Goal: Information Seeking & Learning: Learn about a topic

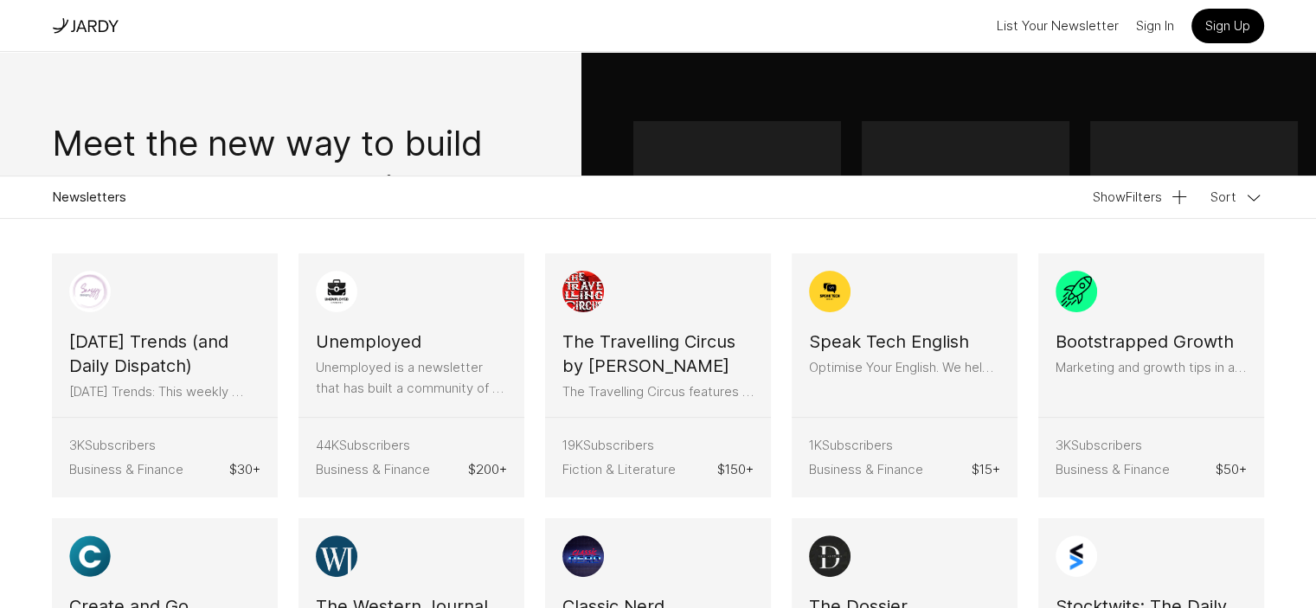
scroll to position [405, 0]
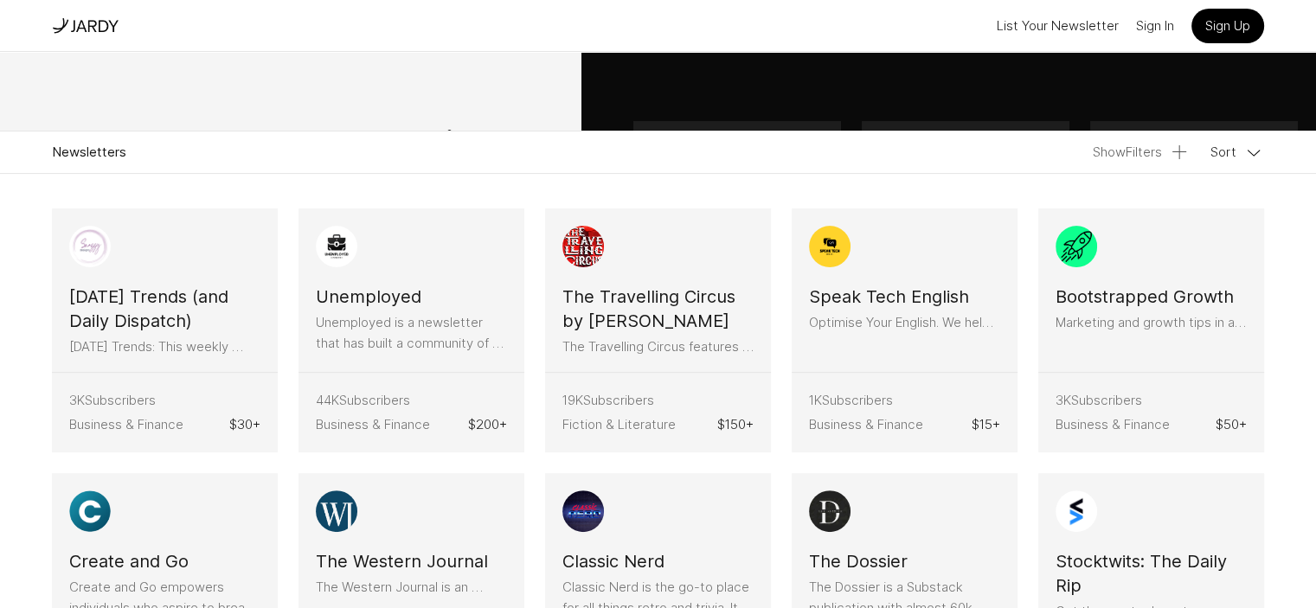
click at [1108, 149] on button "Show Filters" at bounding box center [1141, 152] width 97 height 21
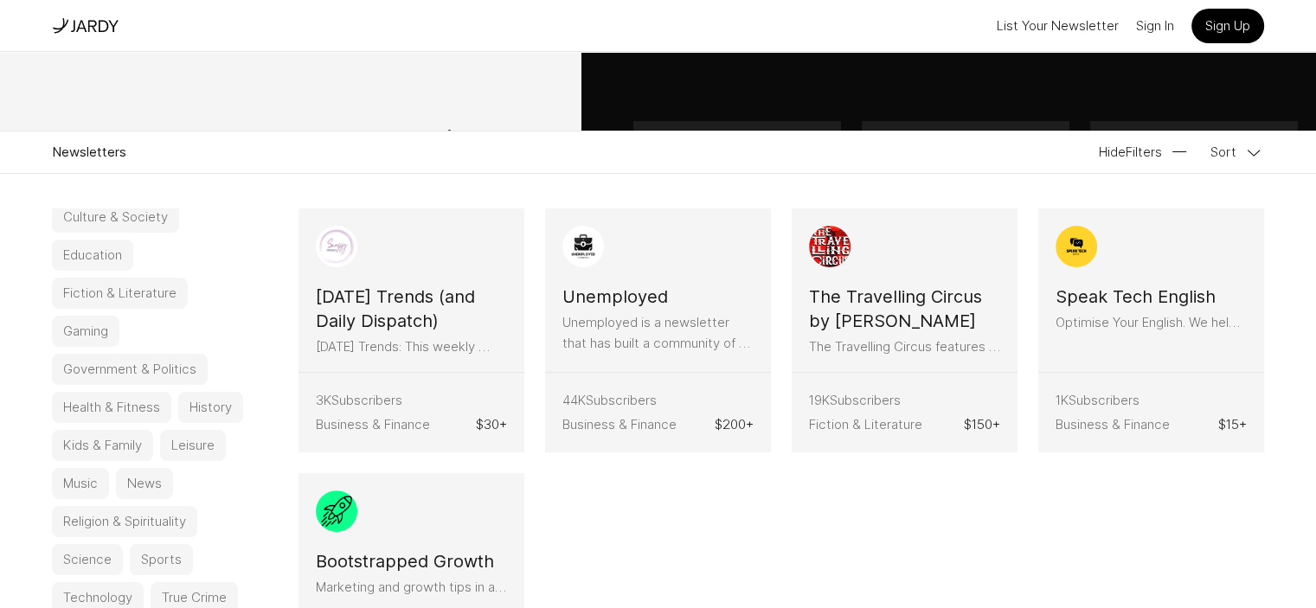
scroll to position [163, 0]
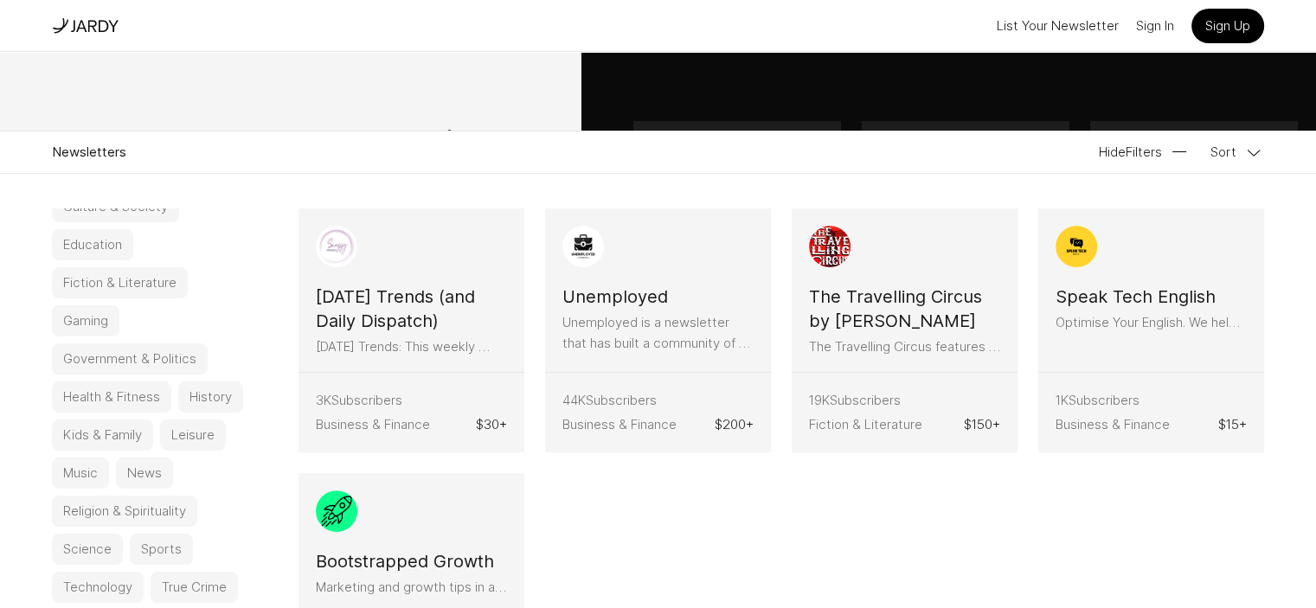
click at [130, 388] on button "Health & Fitness" at bounding box center [111, 396] width 119 height 31
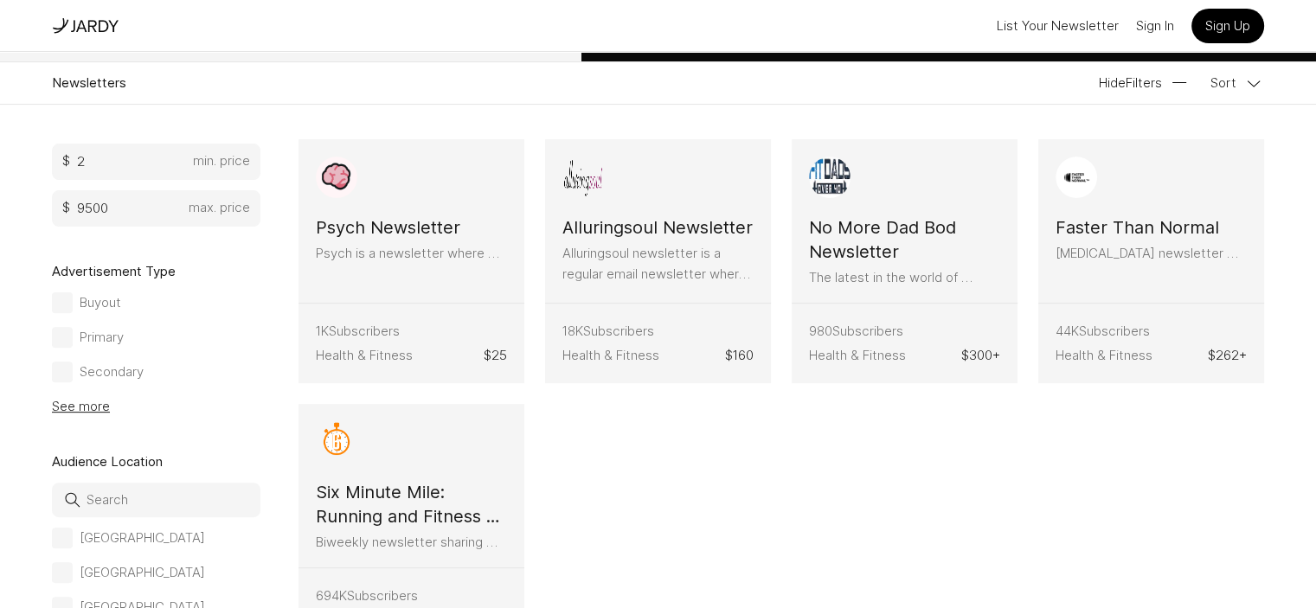
scroll to position [765, 0]
click at [67, 336] on div at bounding box center [62, 337] width 10 height 10
click at [0, 0] on input "Primary" at bounding box center [0, 0] width 0 height 0
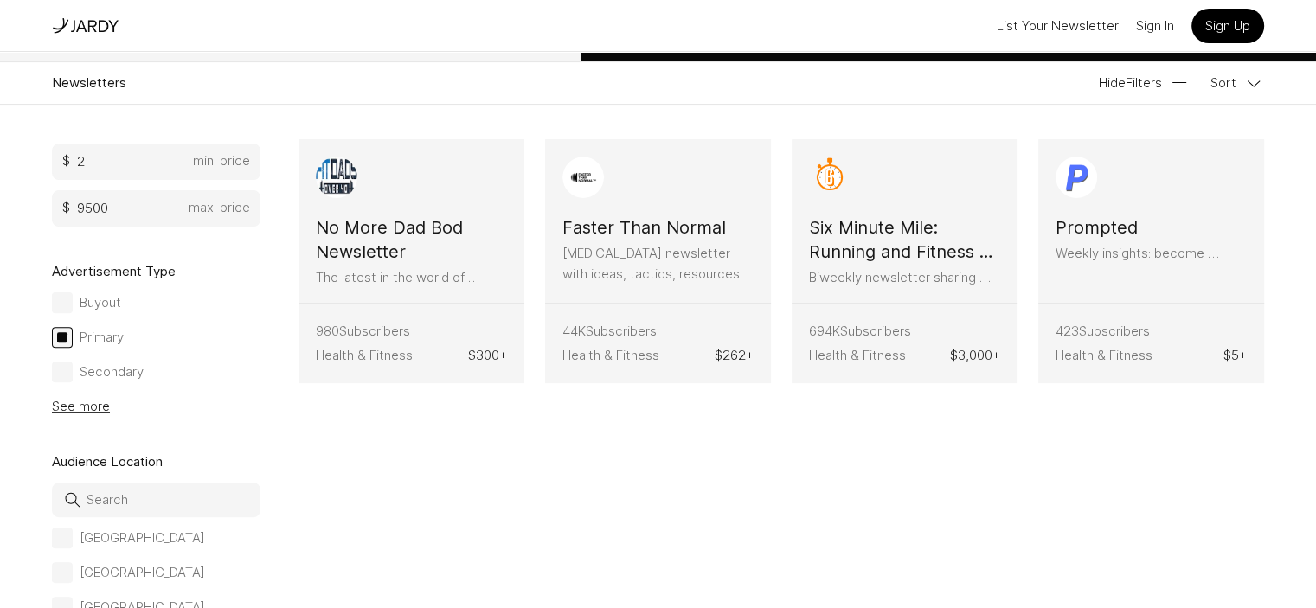
click at [73, 367] on div at bounding box center [62, 372] width 21 height 21
click at [0, 0] on input "Secondary" at bounding box center [0, 0] width 0 height 0
click at [107, 406] on button "See more" at bounding box center [81, 406] width 58 height 21
click at [73, 368] on div at bounding box center [62, 372] width 21 height 21
click at [0, 0] on input "Secondary" at bounding box center [0, 0] width 0 height 0
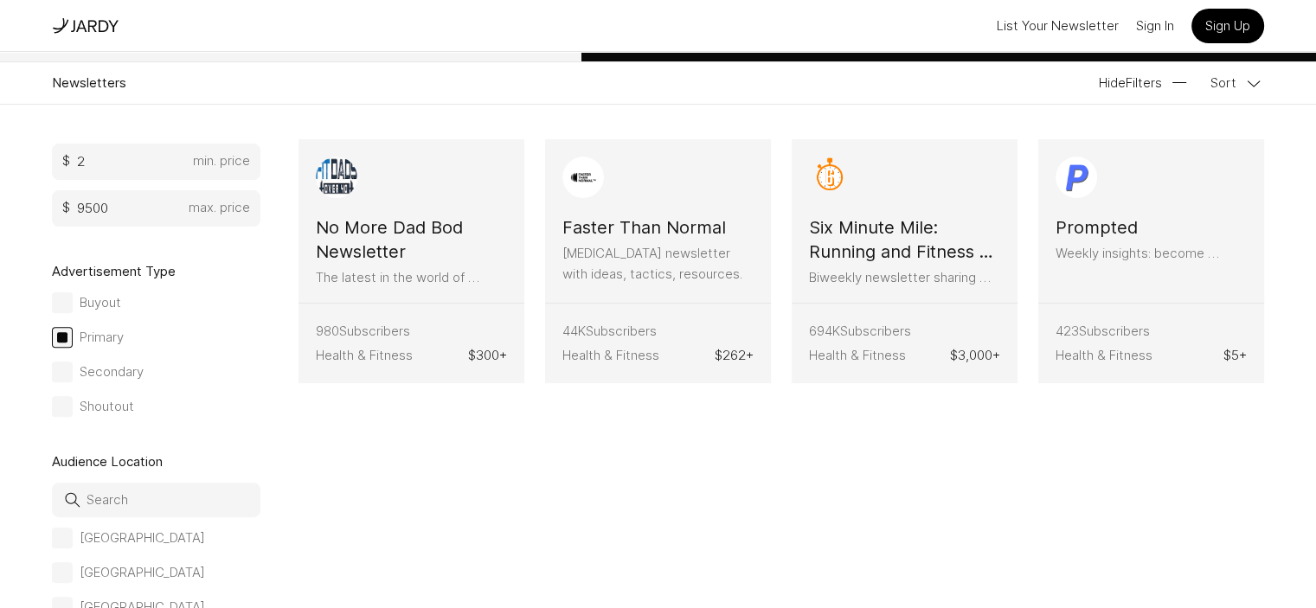
click at [73, 340] on div at bounding box center [62, 337] width 21 height 21
click at [0, 0] on input "Primary" at bounding box center [0, 0] width 0 height 0
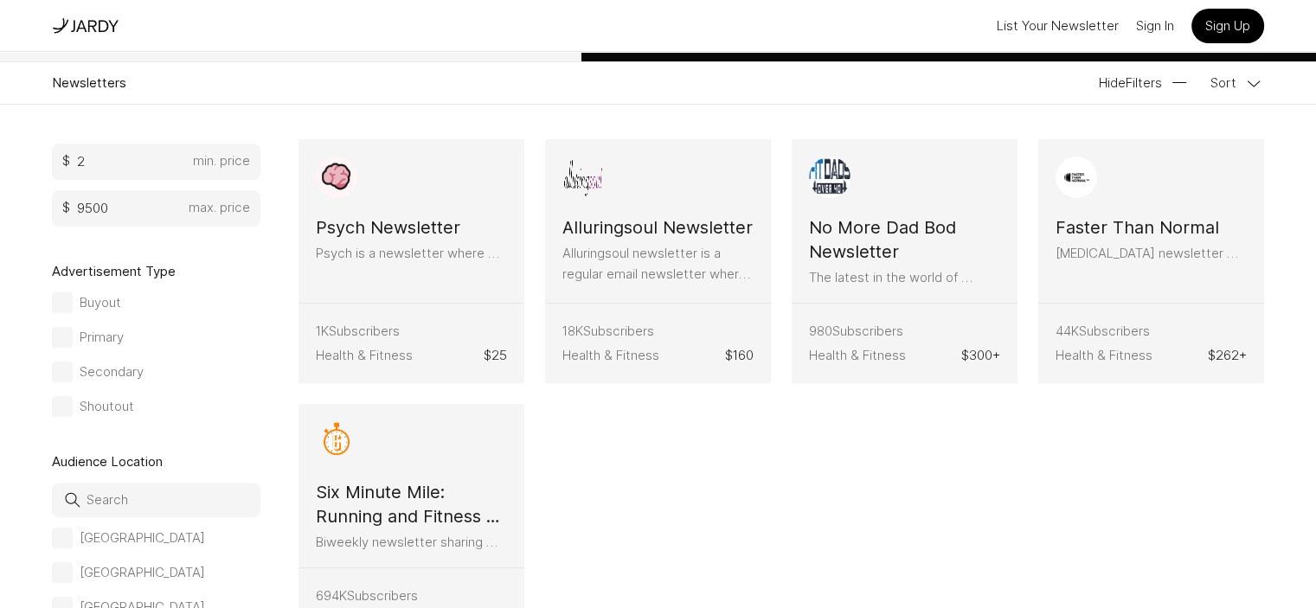
scroll to position [770, 0]
click at [73, 542] on div at bounding box center [62, 538] width 21 height 21
click at [0, 0] on input "[GEOGRAPHIC_DATA]" at bounding box center [0, 0] width 0 height 0
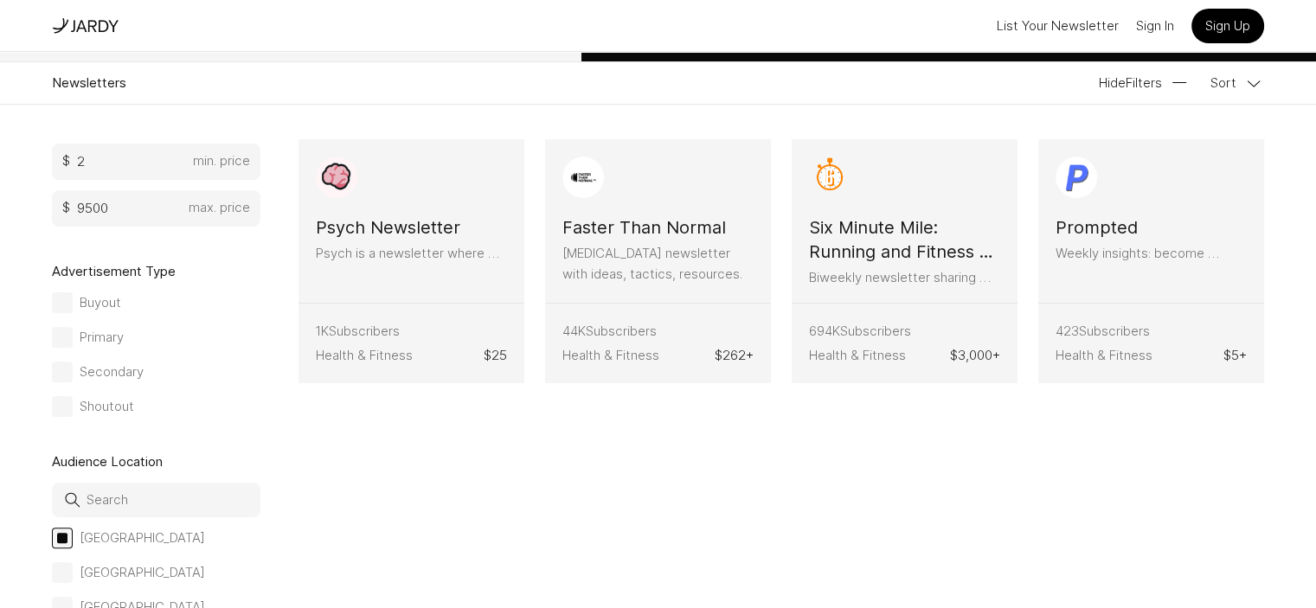
click at [73, 542] on div at bounding box center [62, 538] width 21 height 21
click at [0, 0] on input "[GEOGRAPHIC_DATA]" at bounding box center [0, 0] width 0 height 0
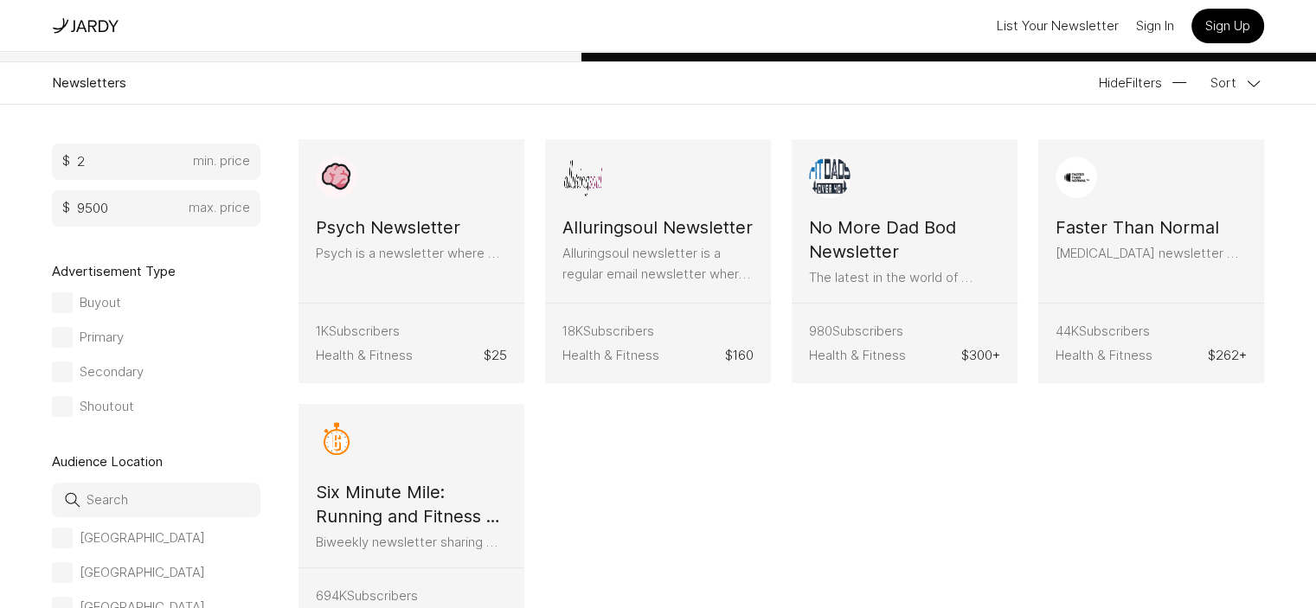
click at [73, 542] on div at bounding box center [62, 538] width 21 height 21
click at [0, 0] on input "[GEOGRAPHIC_DATA]" at bounding box center [0, 0] width 0 height 0
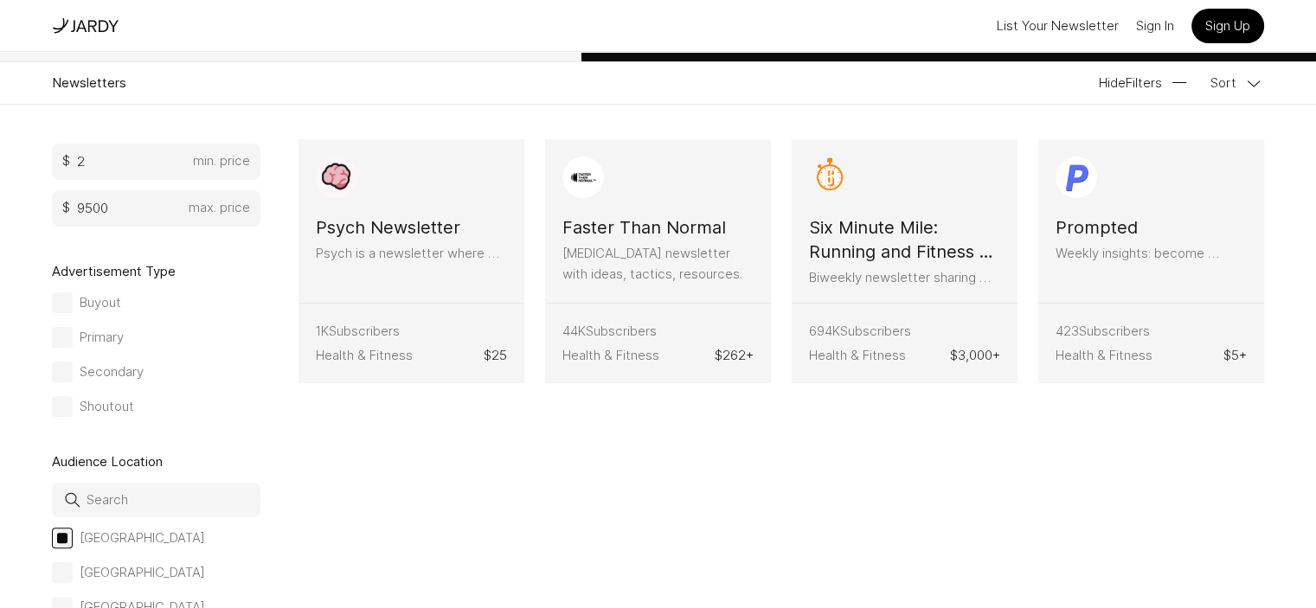
click at [73, 542] on div at bounding box center [62, 538] width 21 height 21
click at [0, 0] on input "[GEOGRAPHIC_DATA]" at bounding box center [0, 0] width 0 height 0
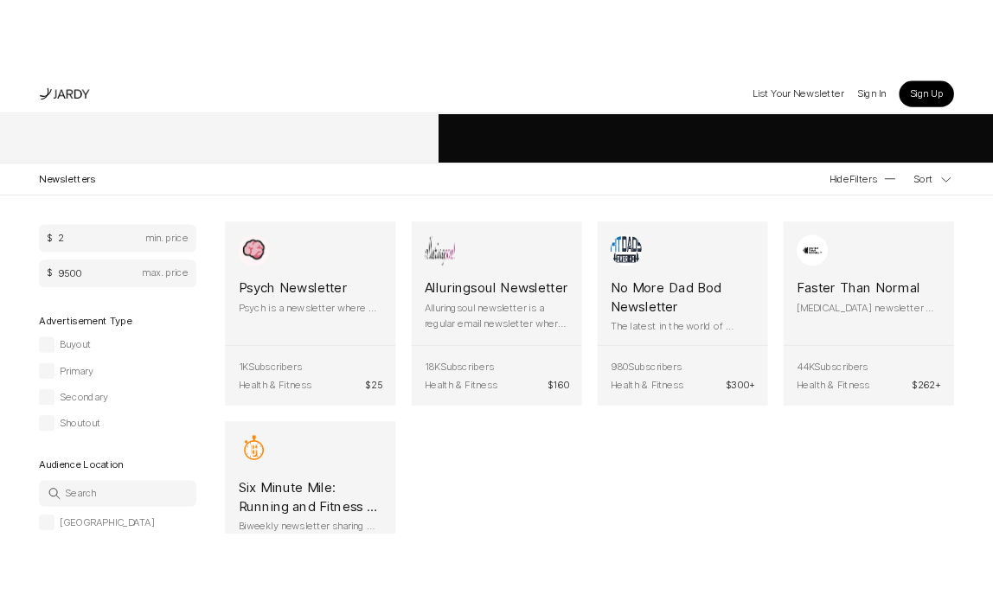
scroll to position [415, 0]
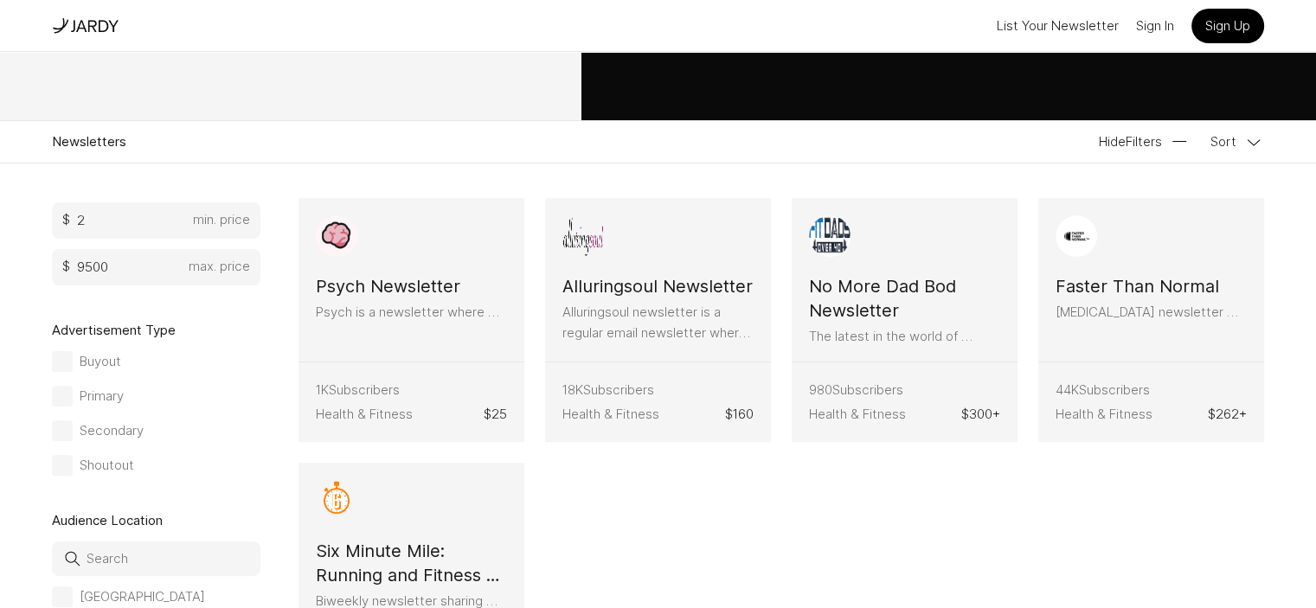
click at [566, 290] on h3 "Alluringsoul Newsletter" at bounding box center [657, 286] width 190 height 24
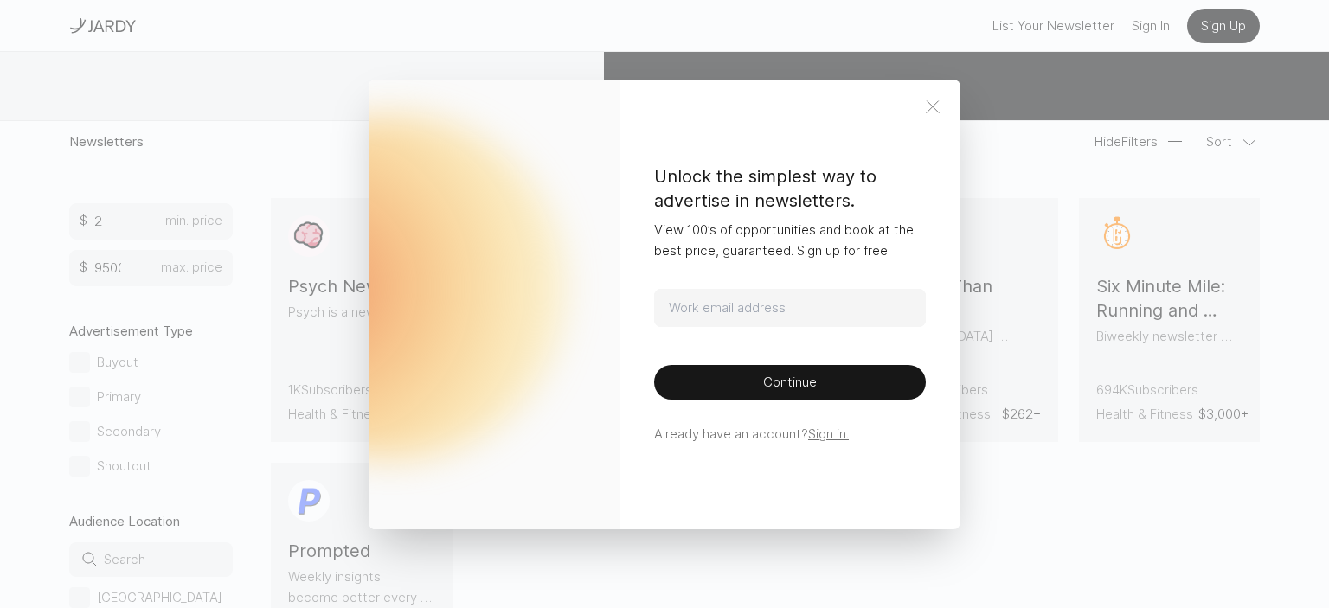
click at [937, 108] on icon at bounding box center [932, 107] width 21 height 21
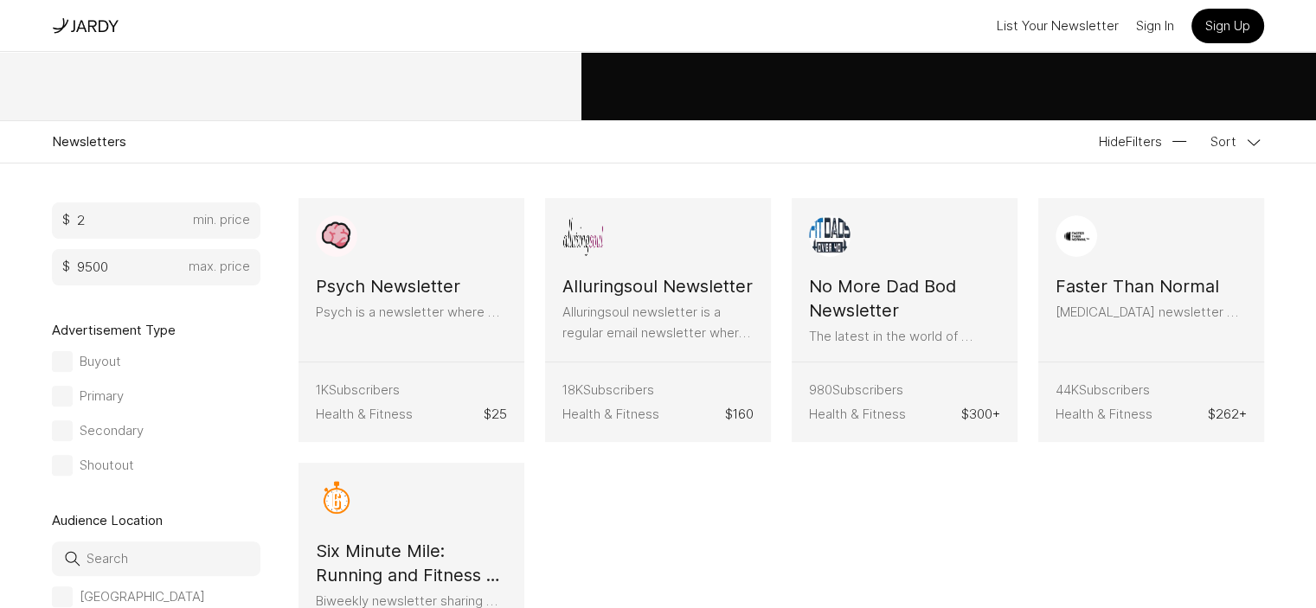
drag, startPoint x: 474, startPoint y: 276, endPoint x: 620, endPoint y: 346, distance: 162.1
click at [620, 346] on article "Alluringsoul Newsletter Alluringsoul newsletter is a regular email newsletter w…" at bounding box center [658, 280] width 226 height 164
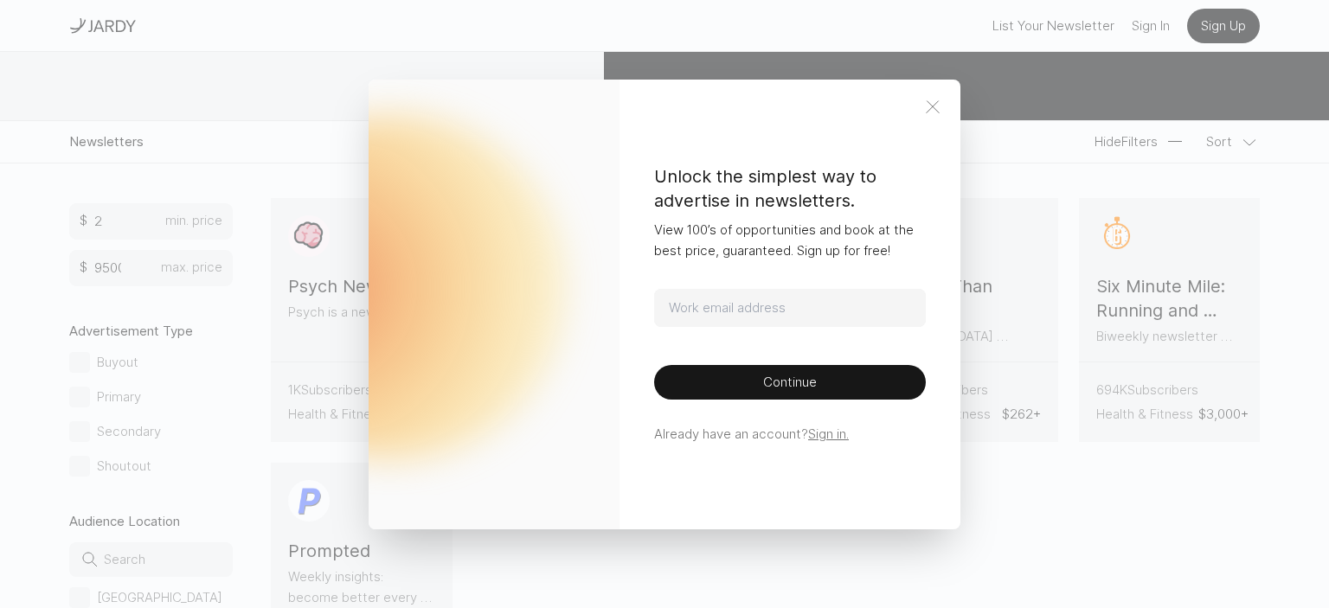
click at [939, 105] on icon at bounding box center [932, 107] width 21 height 21
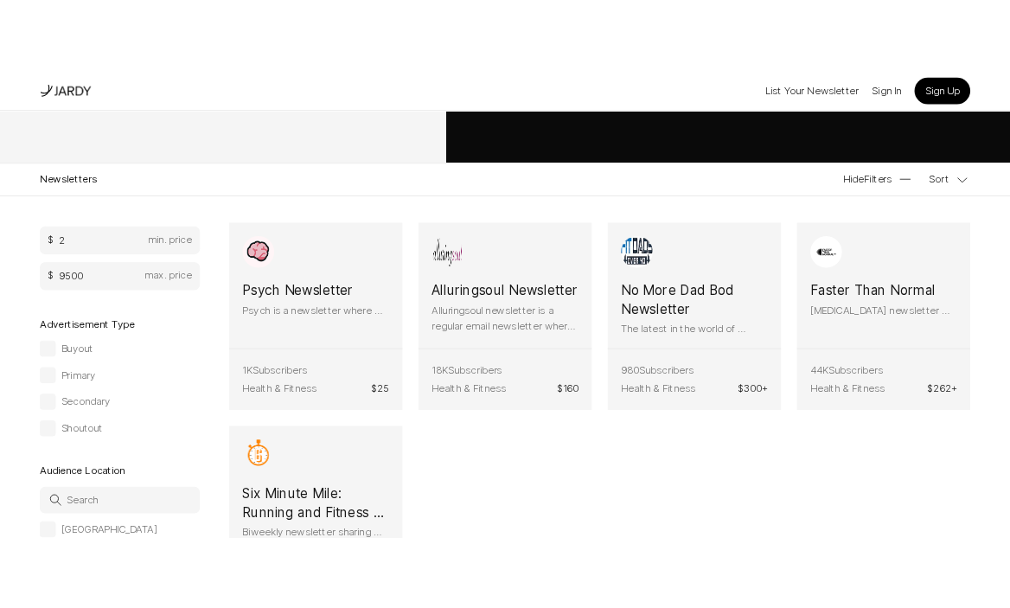
scroll to position [770, 0]
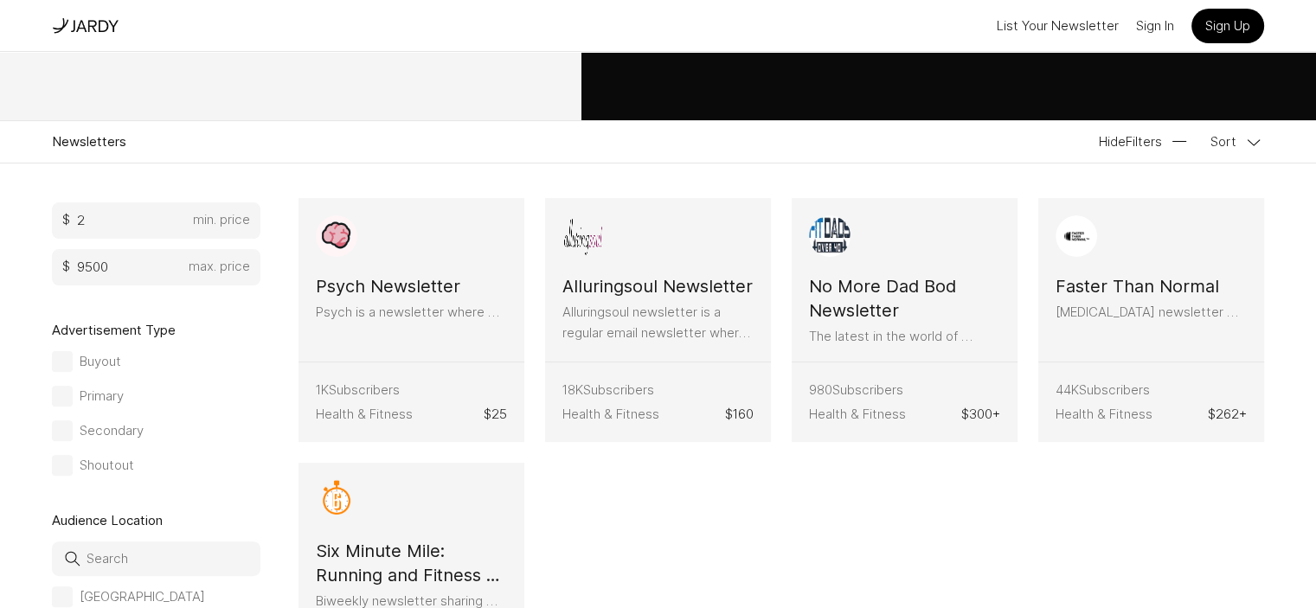
click at [524, 463] on article "Six Minute Mile: Running and Fitness Newsletter Biweekly newsletter sharing wel…" at bounding box center [411, 545] width 226 height 164
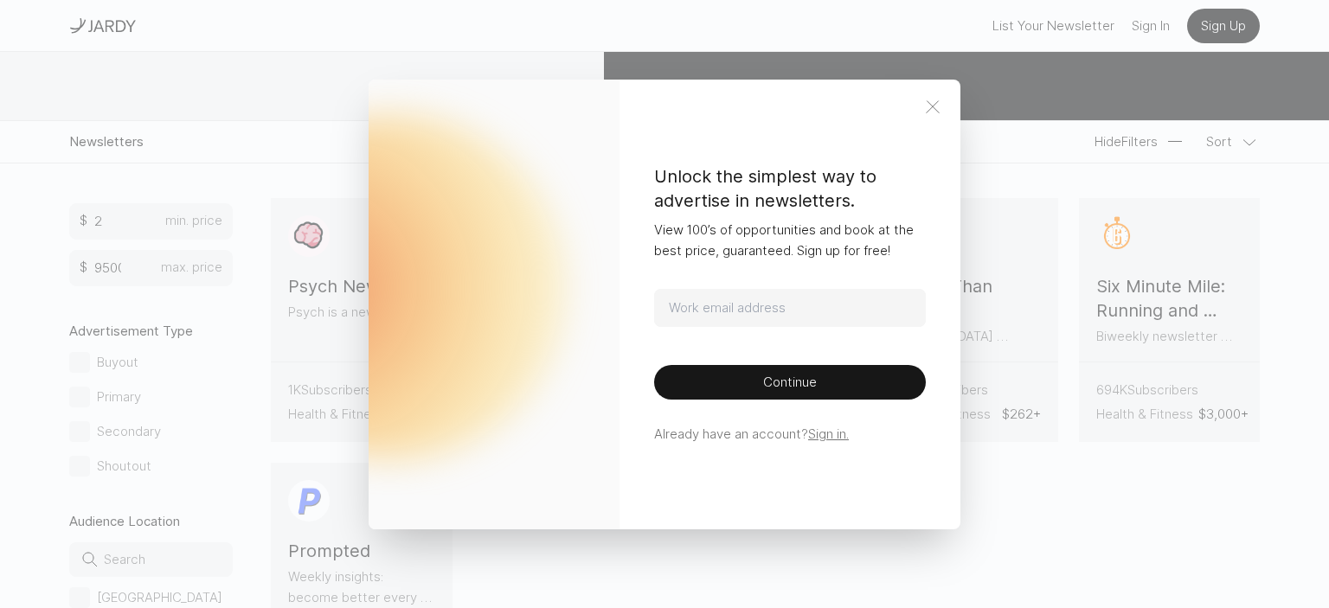
click at [933, 102] on icon at bounding box center [932, 107] width 21 height 21
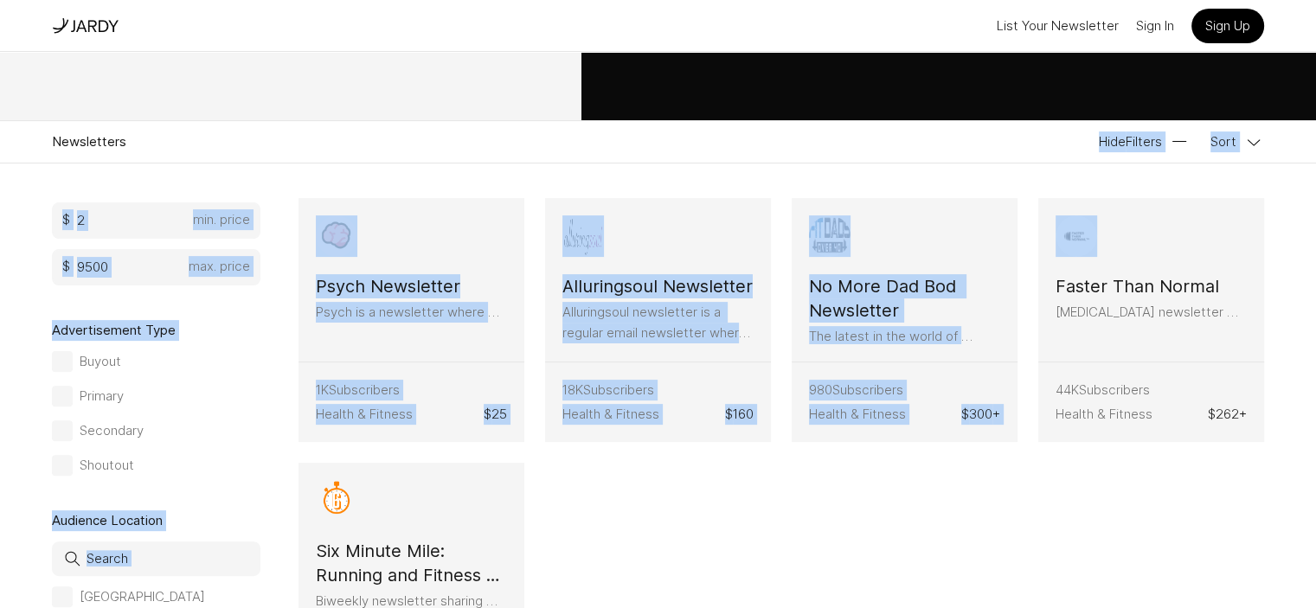
drag, startPoint x: 994, startPoint y: 165, endPoint x: 977, endPoint y: 145, distance: 26.4
click at [977, 145] on div "Newsletters Hide Filters Sort Filter Category Art & Design Business & Finance C…" at bounding box center [658, 594] width 1316 height 948
click at [963, 164] on div "Newsletters Hide Filters Sort Filter Category Art & Design Business & Finance C…" at bounding box center [658, 594] width 1316 height 948
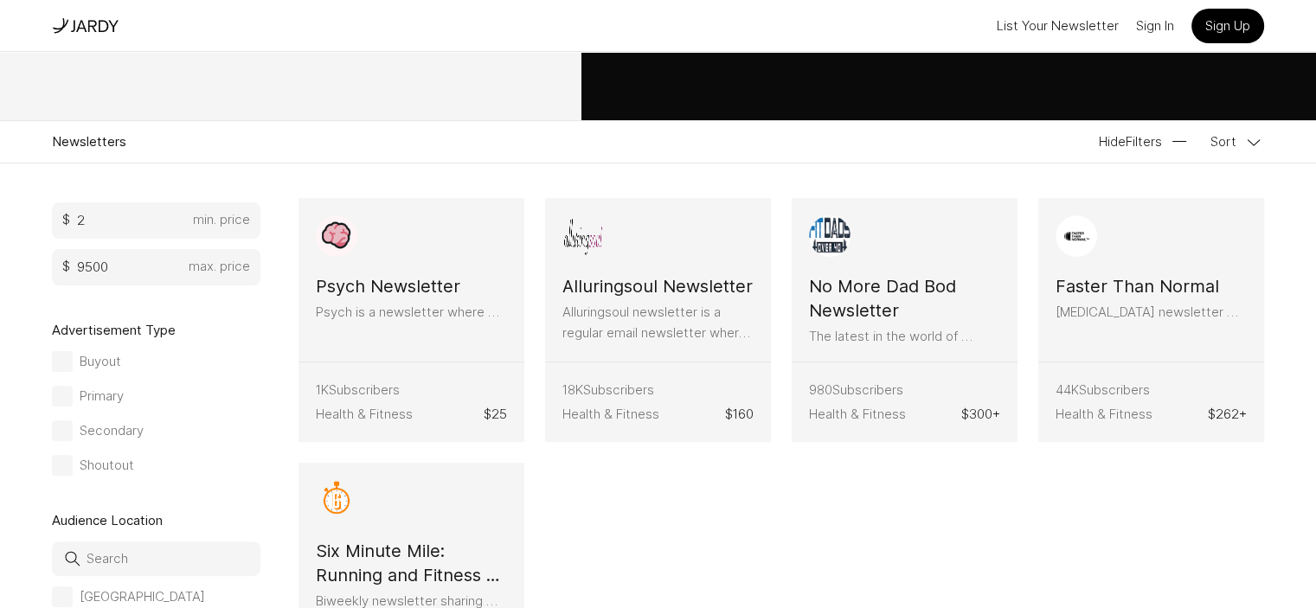
click at [963, 164] on div "Newsletters Hide Filters Sort Filter Category Art & Design Business & Finance C…" at bounding box center [658, 594] width 1316 height 948
click at [910, 156] on div "Newsletters Hide Filters Sort" at bounding box center [658, 142] width 1212 height 42
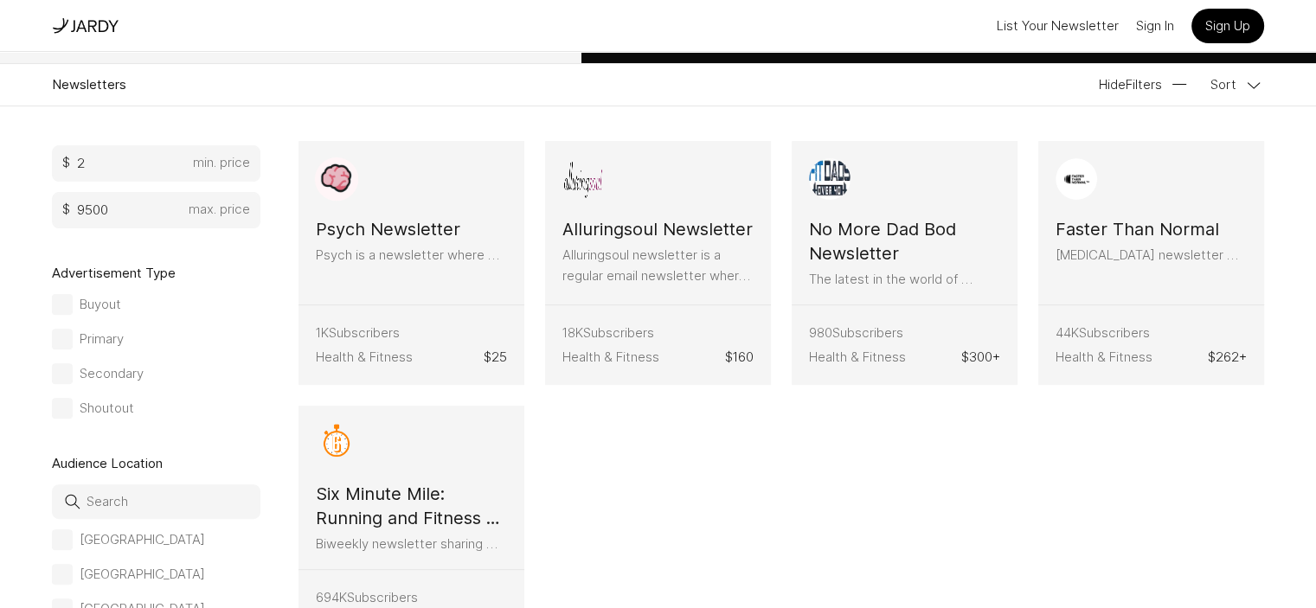
scroll to position [433, 0]
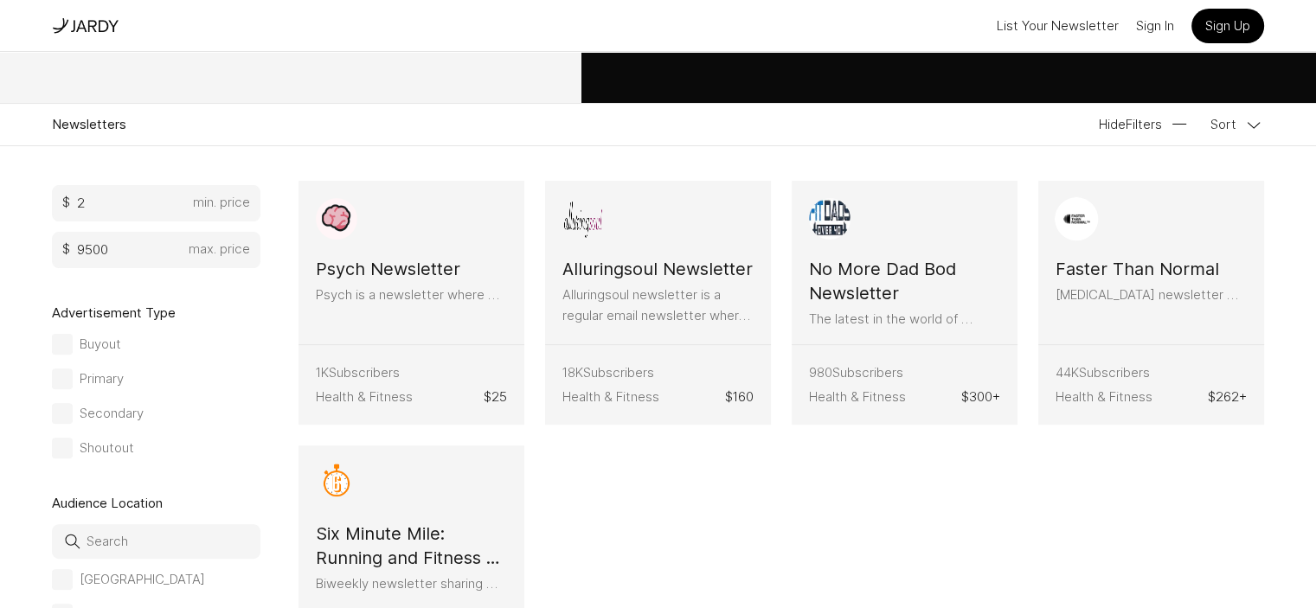
click at [1055, 305] on p "[MEDICAL_DATA] newsletter with ideas, tactics, resources." at bounding box center [1150, 295] width 191 height 21
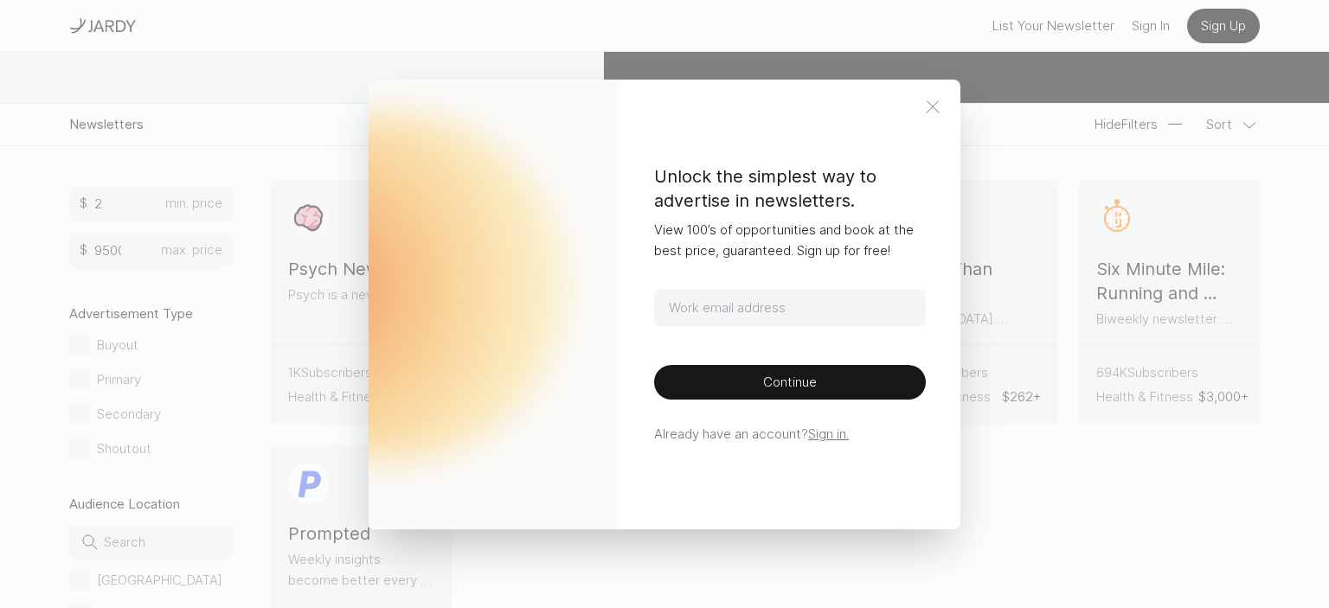
click at [927, 99] on icon at bounding box center [932, 107] width 21 height 21
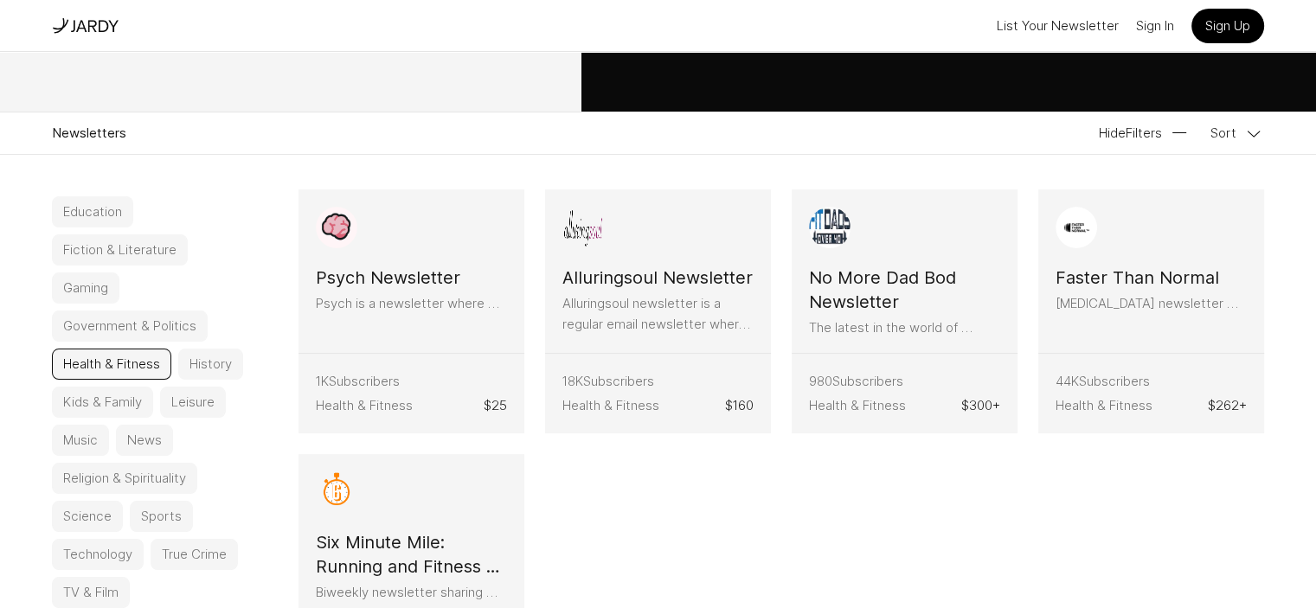
scroll to position [0, 0]
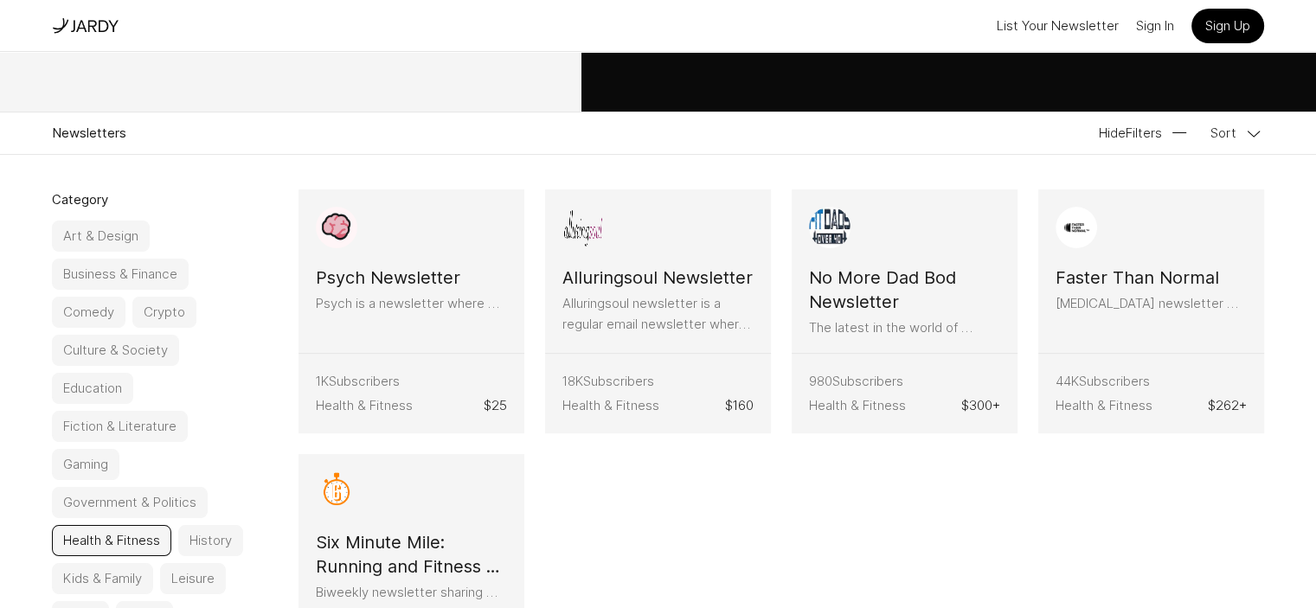
click at [129, 544] on button "Health & Fitness" at bounding box center [111, 540] width 119 height 31
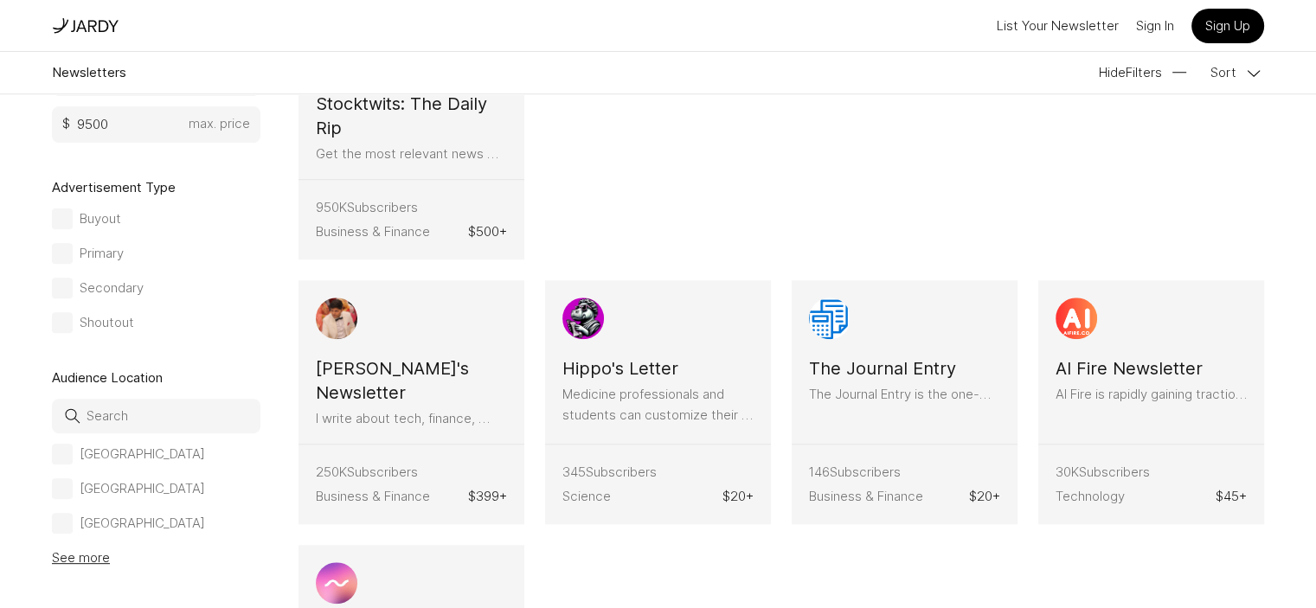
scroll to position [709, 0]
click at [67, 259] on div at bounding box center [62, 253] width 10 height 10
click at [0, 0] on input "Primary" at bounding box center [0, 0] width 0 height 0
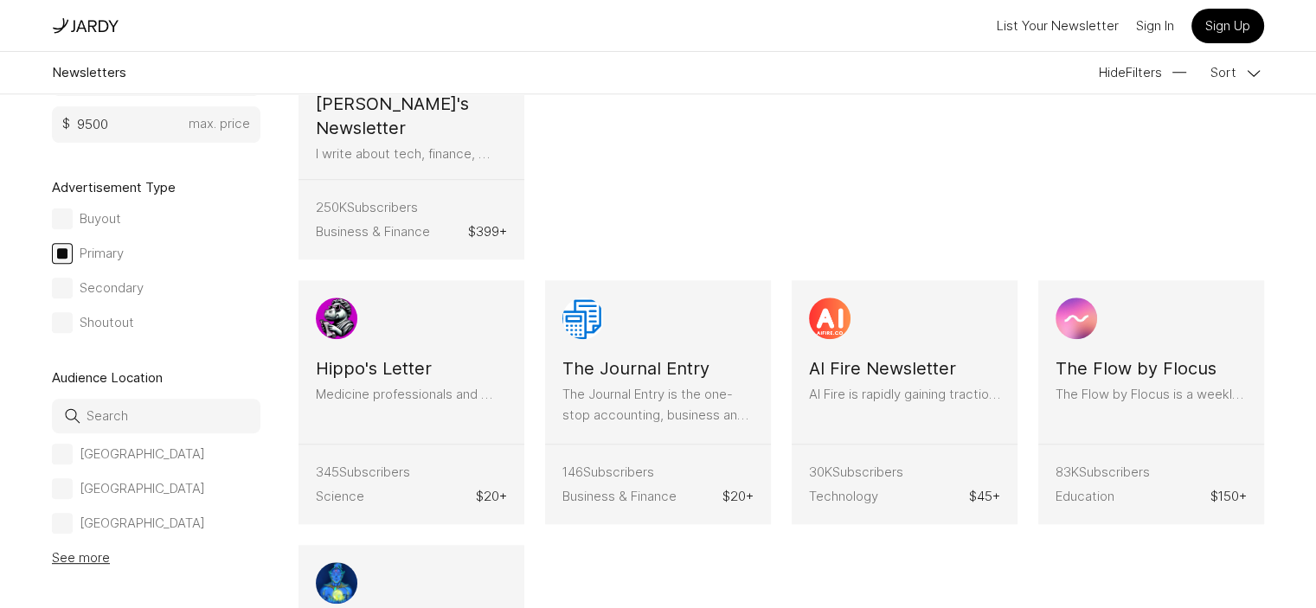
drag, startPoint x: 261, startPoint y: 178, endPoint x: 387, endPoint y: 172, distance: 125.6
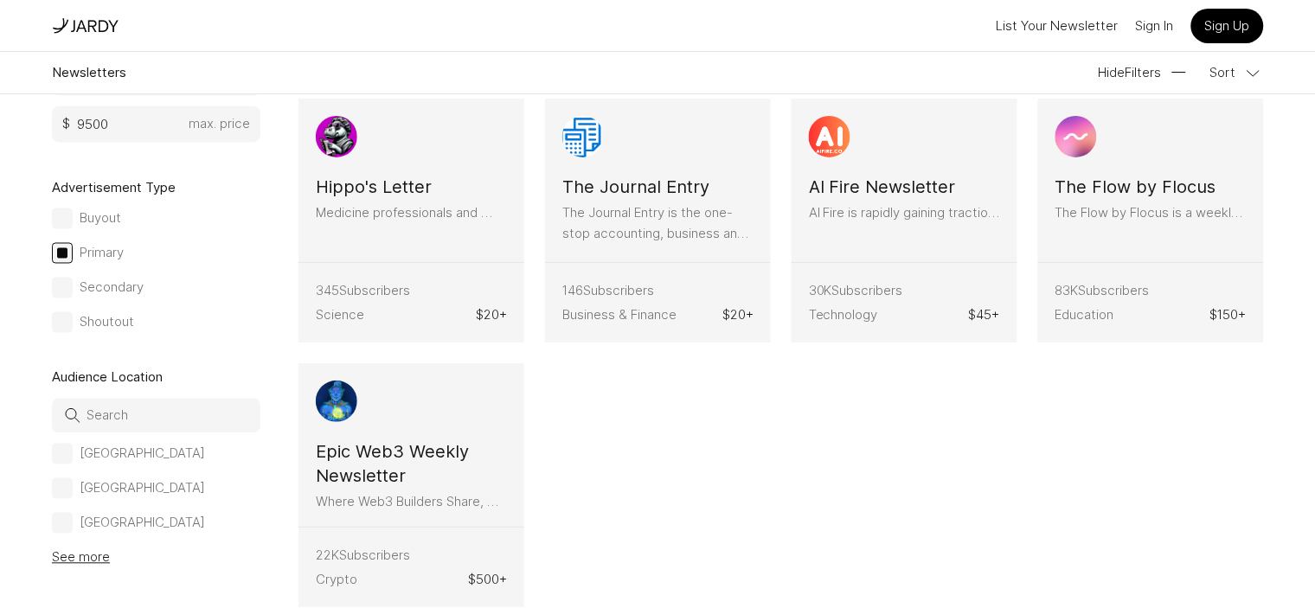
scroll to position [1644, 0]
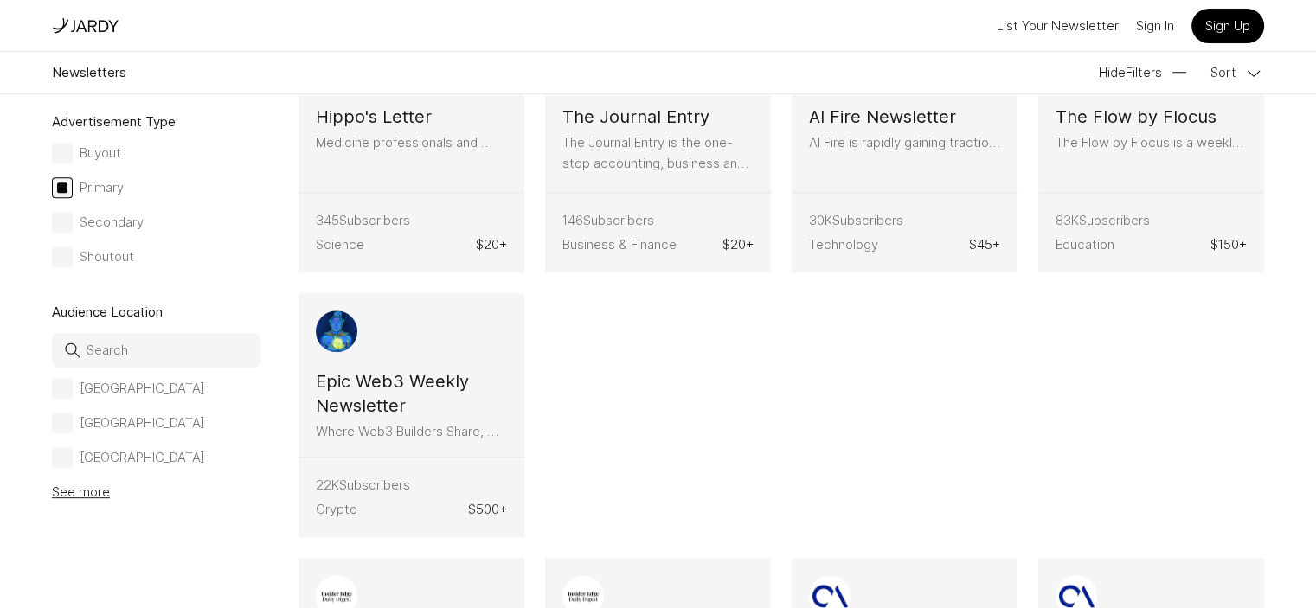
drag, startPoint x: 279, startPoint y: 235, endPoint x: 308, endPoint y: 324, distance: 93.8
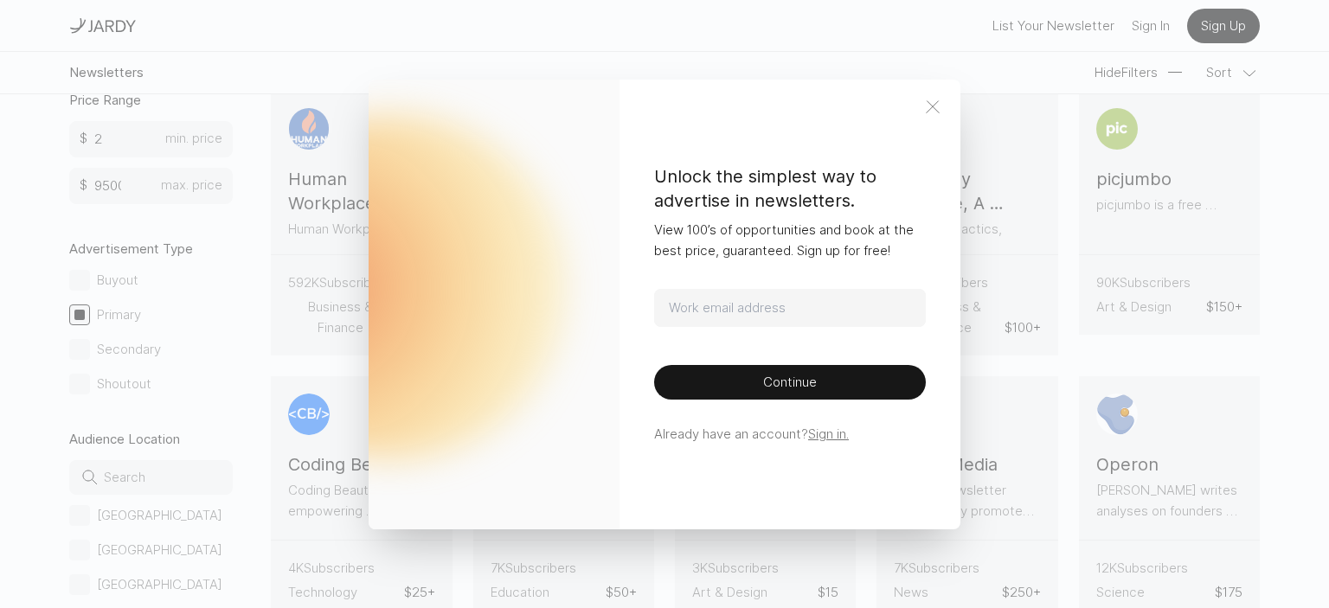
click at [932, 99] on icon at bounding box center [932, 107] width 21 height 21
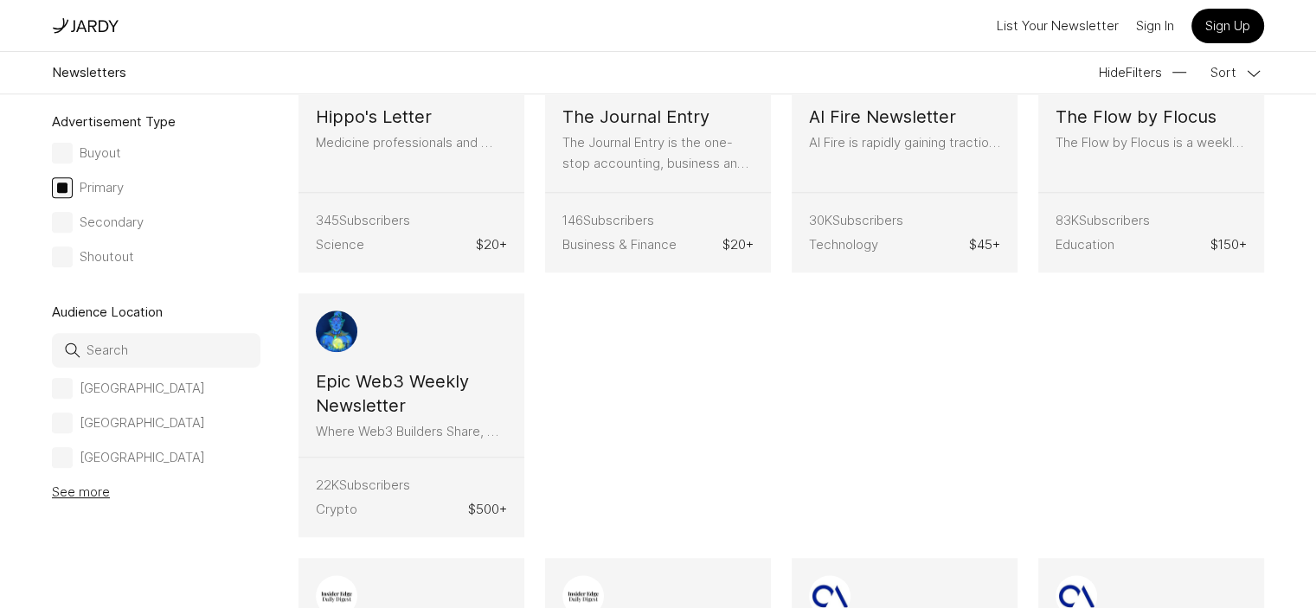
scroll to position [770, 0]
click at [73, 399] on div at bounding box center [62, 388] width 21 height 21
click at [0, 0] on input "[GEOGRAPHIC_DATA]" at bounding box center [0, 0] width 0 height 0
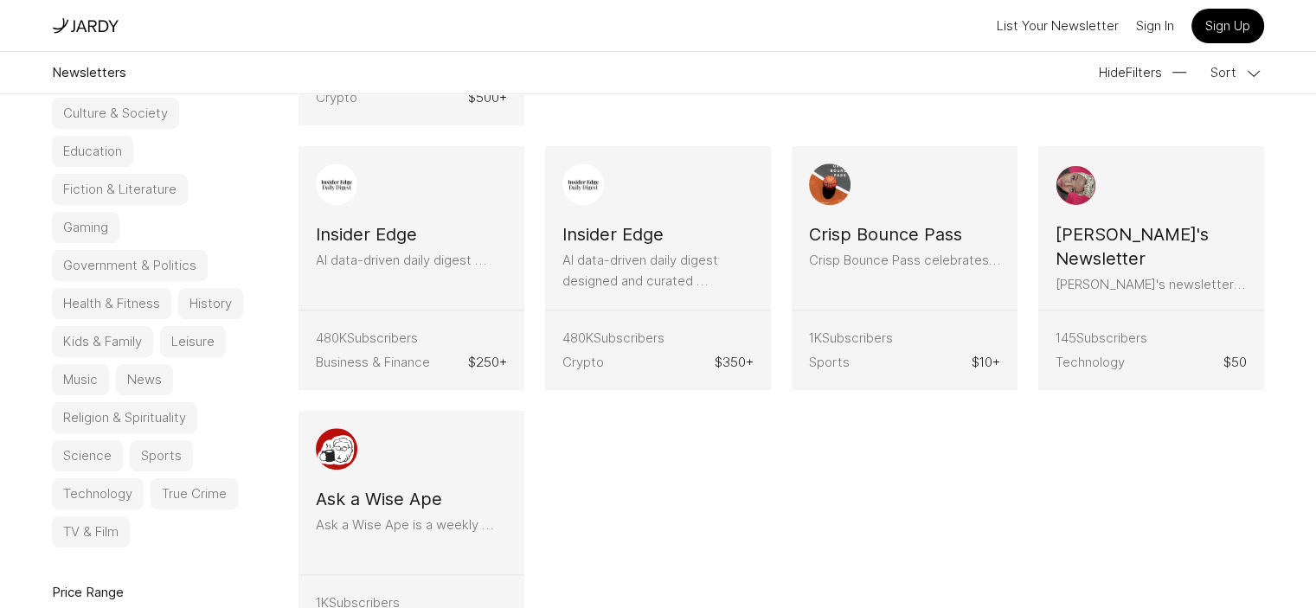
scroll to position [135, 0]
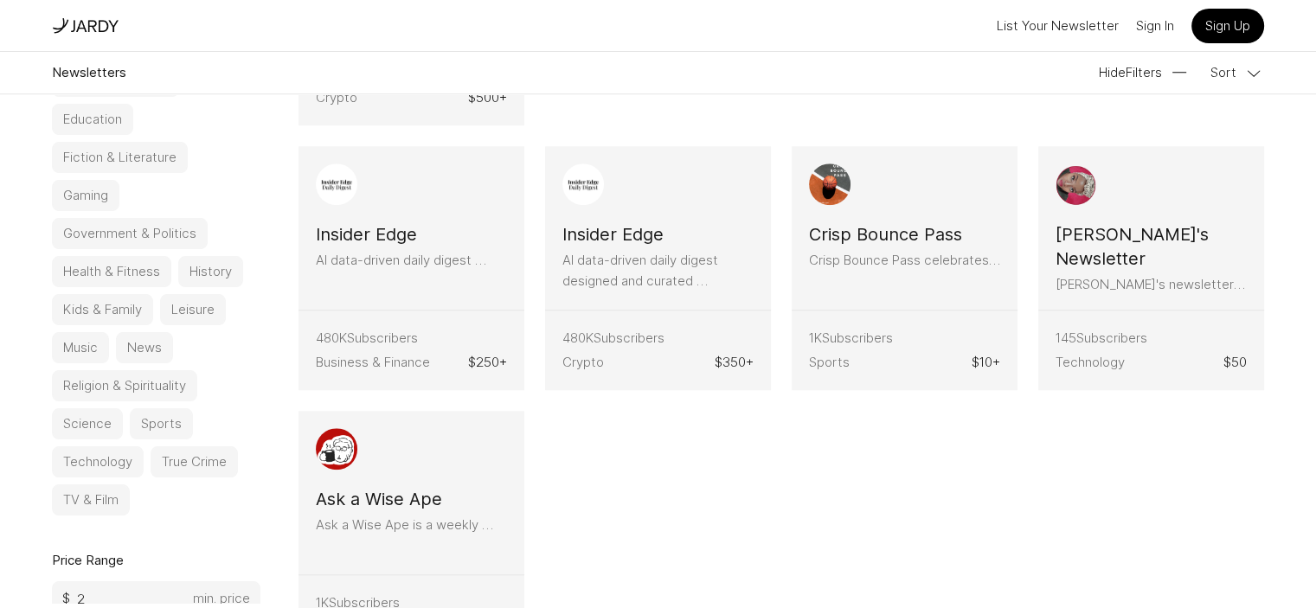
click at [177, 439] on button "Sports" at bounding box center [161, 423] width 63 height 31
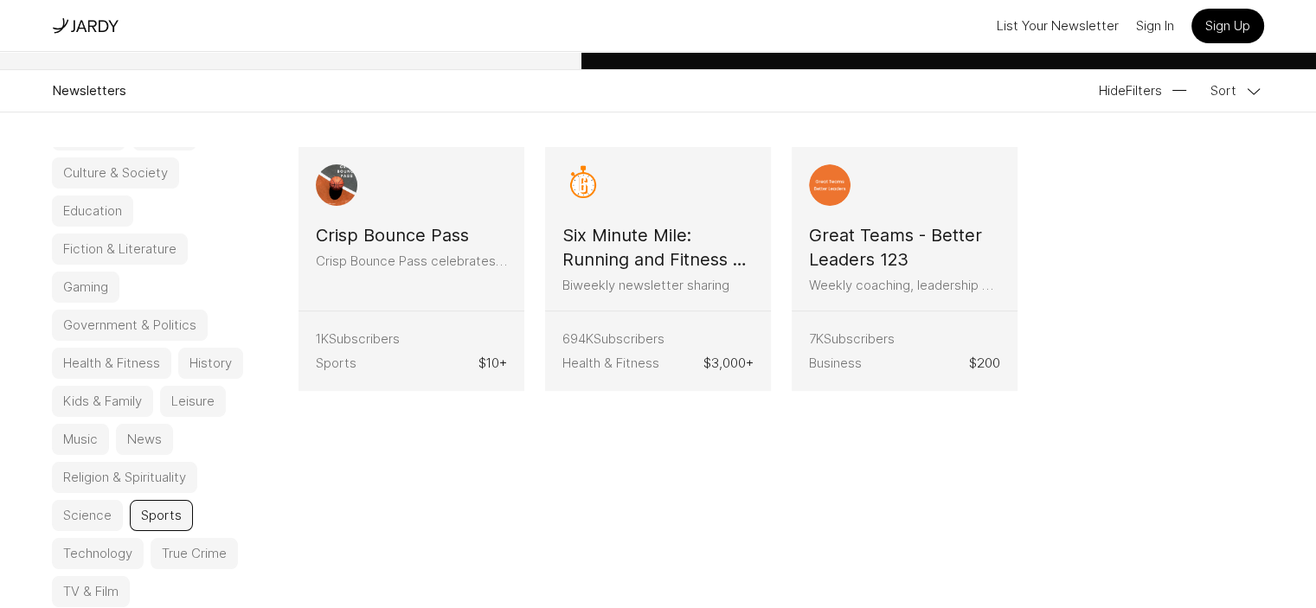
scroll to position [464, 0]
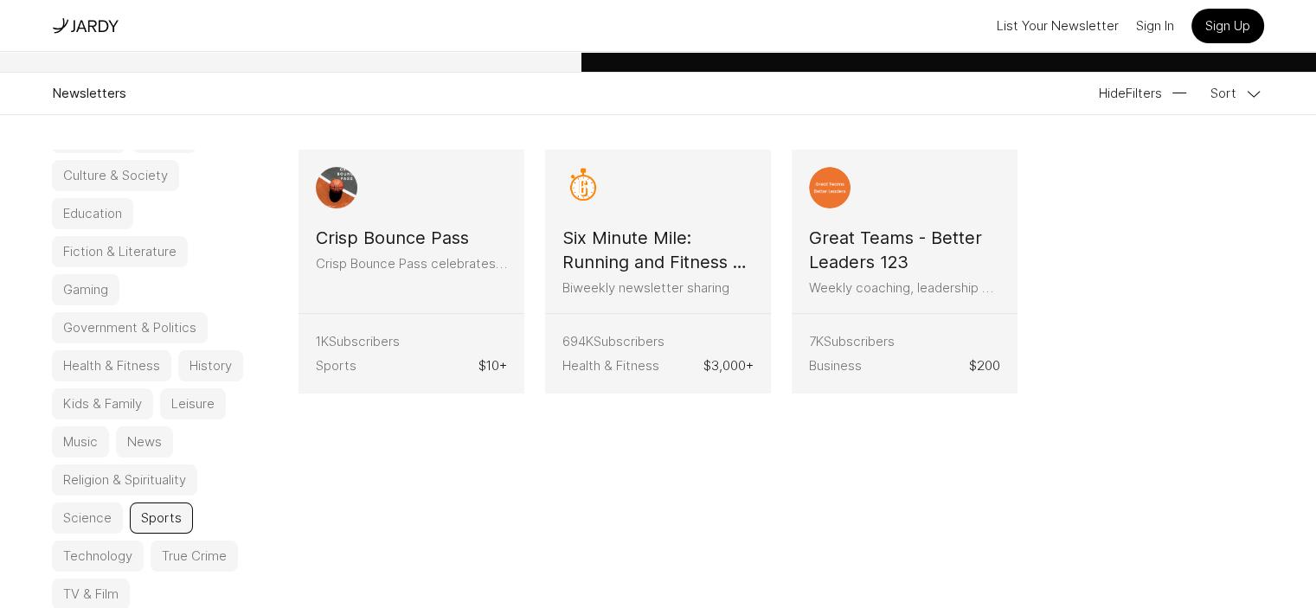
click at [108, 377] on button "Health & Fitness" at bounding box center [111, 365] width 119 height 31
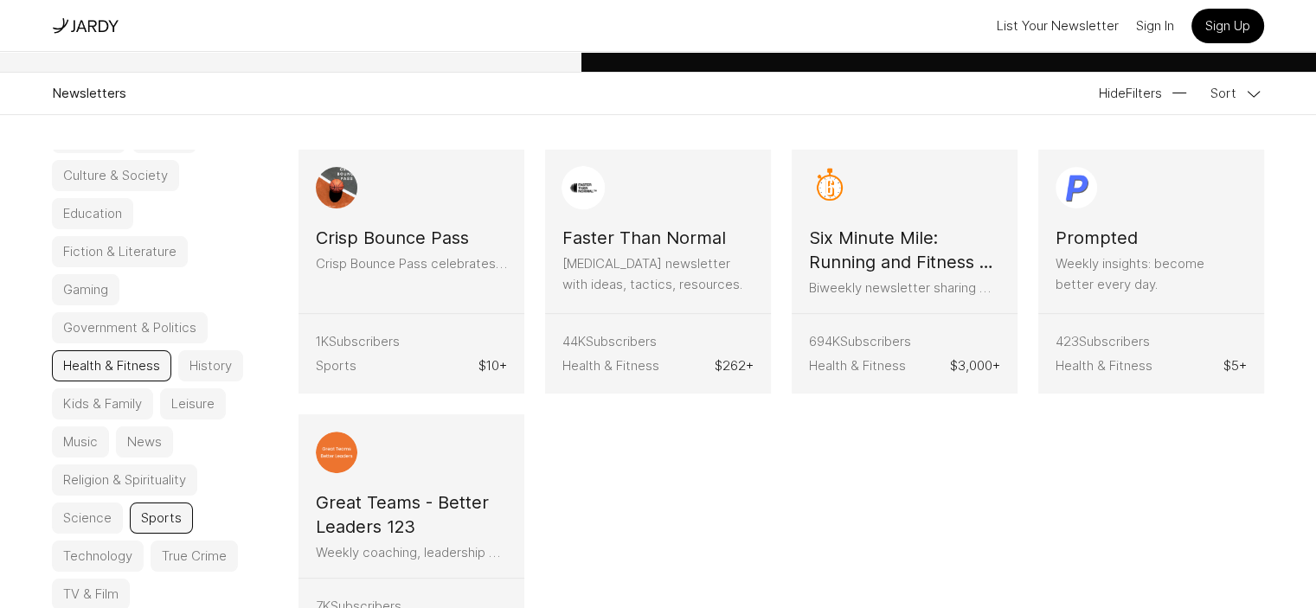
drag, startPoint x: 561, startPoint y: 276, endPoint x: 468, endPoint y: 195, distance: 123.2
click at [545, 195] on article "Faster Than Normal [MEDICAL_DATA] newsletter with ideas, tactics, resources." at bounding box center [658, 232] width 226 height 164
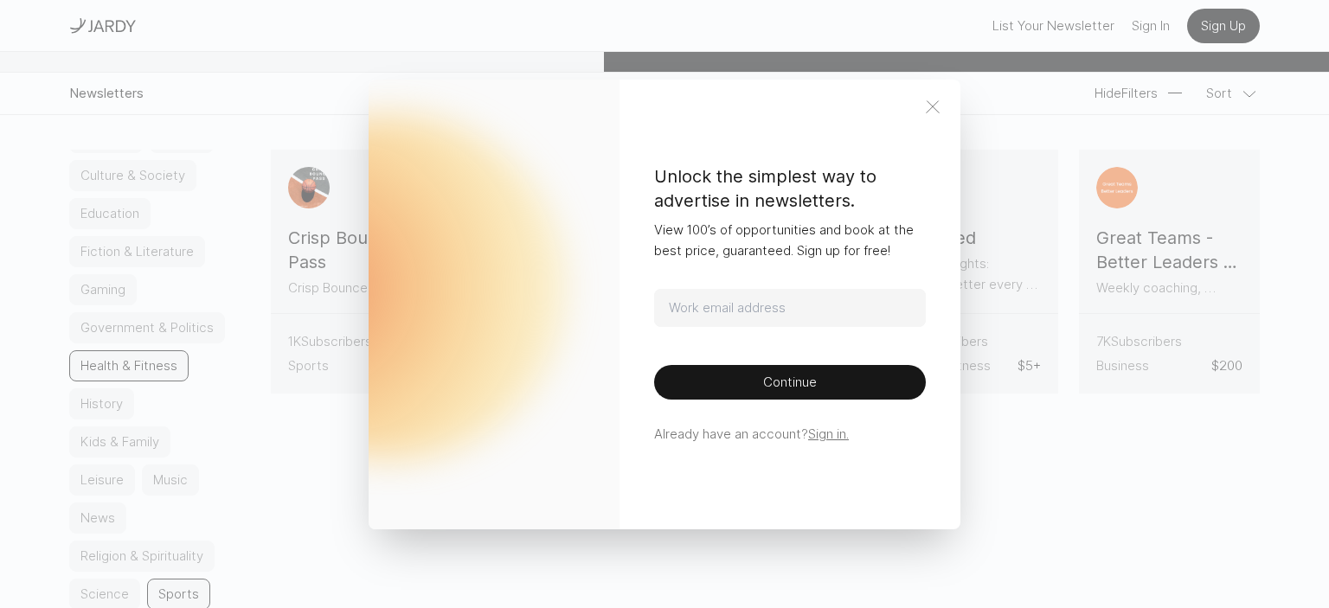
drag, startPoint x: 468, startPoint y: 195, endPoint x: 924, endPoint y: 108, distance: 464.0
click at [924, 108] on icon at bounding box center [932, 107] width 21 height 21
